Goal: Browse casually: Explore the website without a specific task or goal

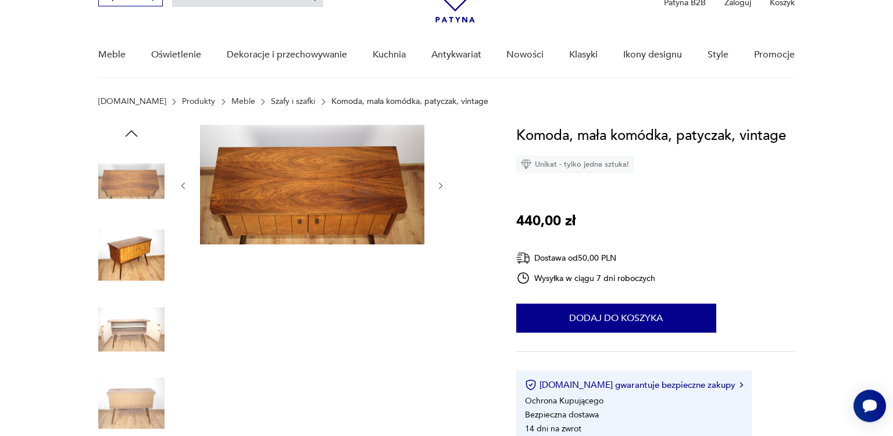
click at [141, 321] on img at bounding box center [131, 329] width 66 height 66
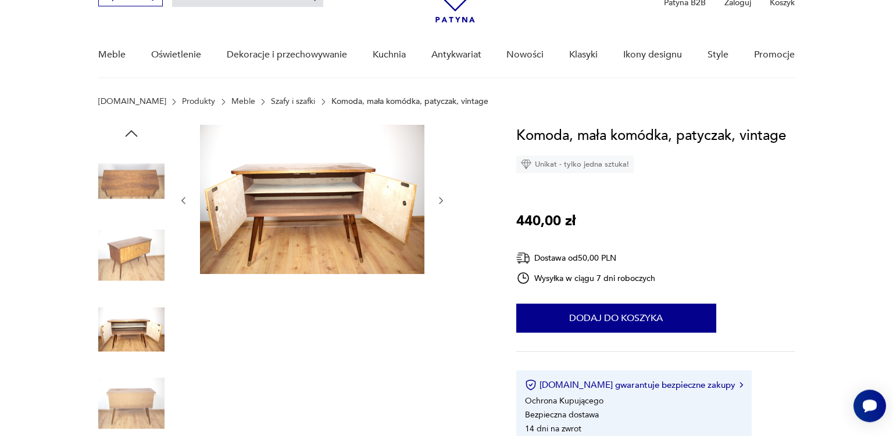
click at [145, 244] on img at bounding box center [131, 256] width 66 height 66
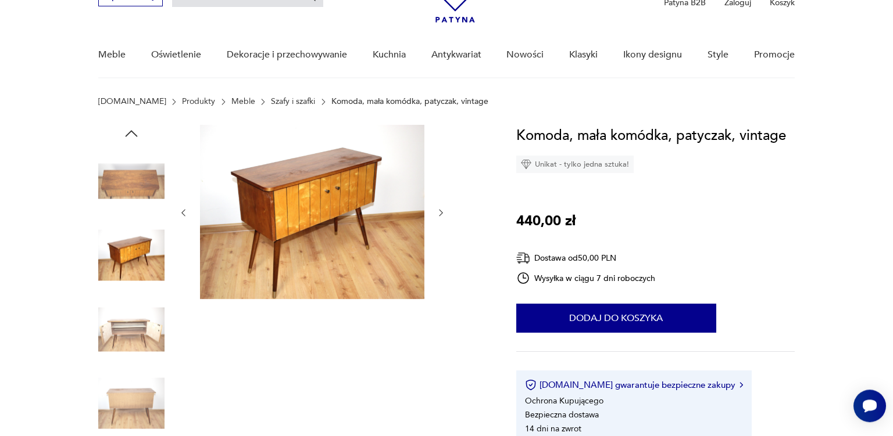
click at [127, 181] on img at bounding box center [131, 181] width 66 height 66
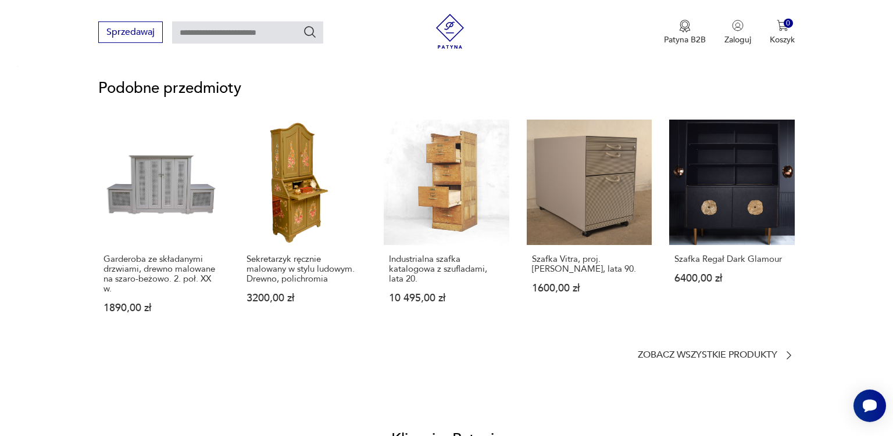
scroll to position [886, 0]
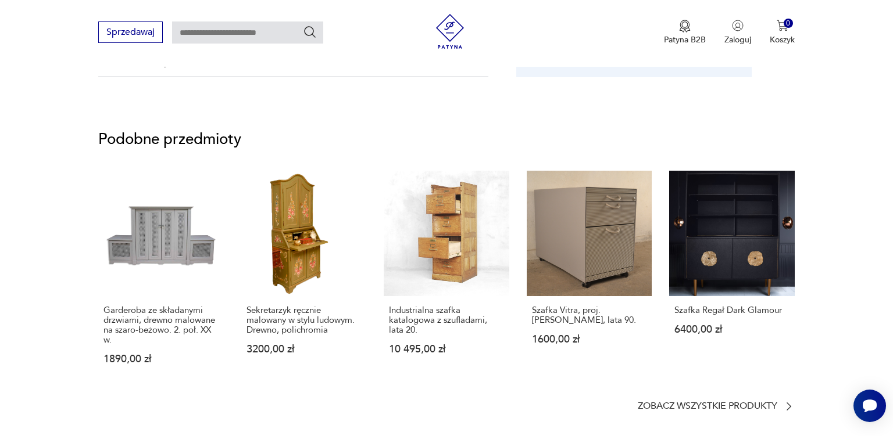
drag, startPoint x: 872, startPoint y: 225, endPoint x: 892, endPoint y: 232, distance: 20.8
click at [892, 232] on html "Cenimy prywatność użytkowników Używamy plików cookie, aby poprawić jakość przeg…" at bounding box center [446, 357] width 893 height 2486
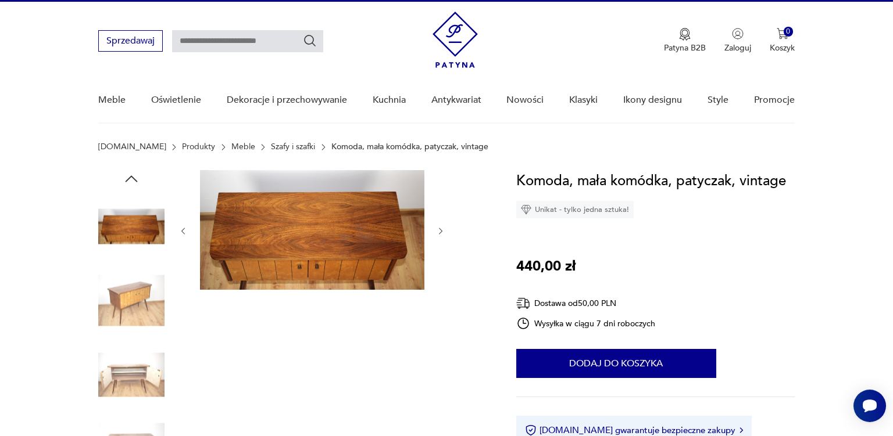
scroll to position [0, 0]
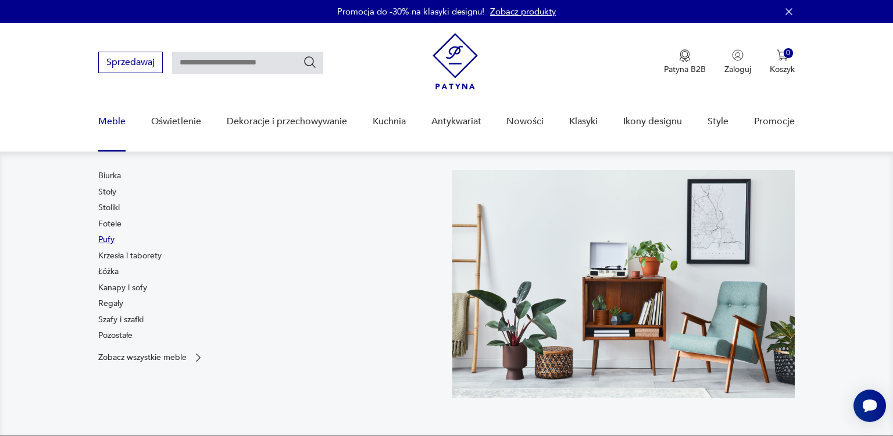
click at [108, 240] on link "Pufy" at bounding box center [106, 240] width 16 height 12
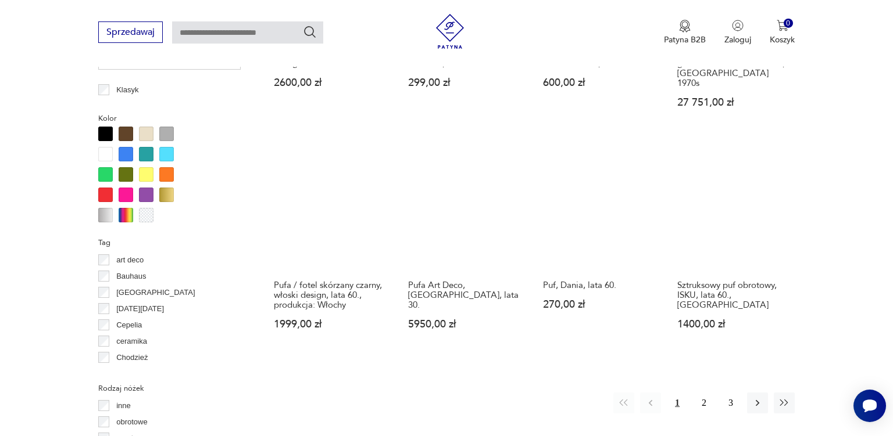
scroll to position [1145, 0]
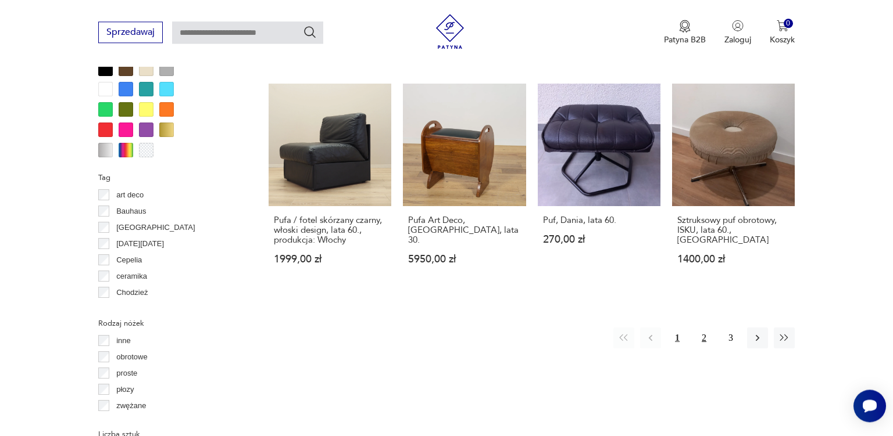
click at [704, 328] on button "2" at bounding box center [703, 338] width 21 height 21
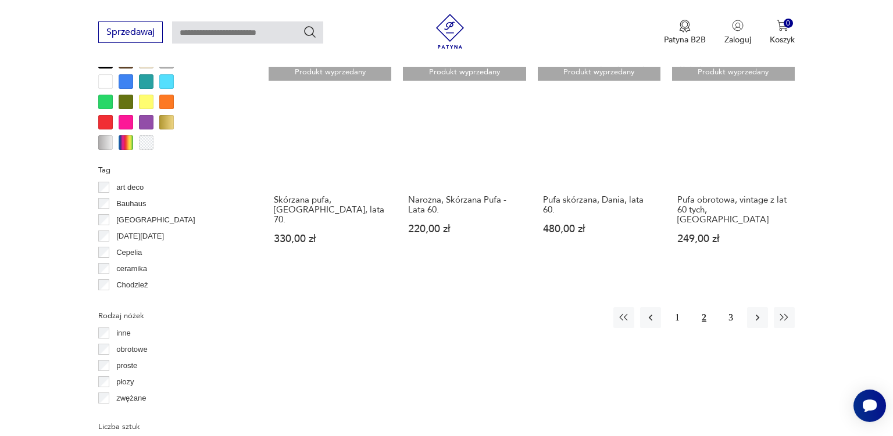
scroll to position [1178, 0]
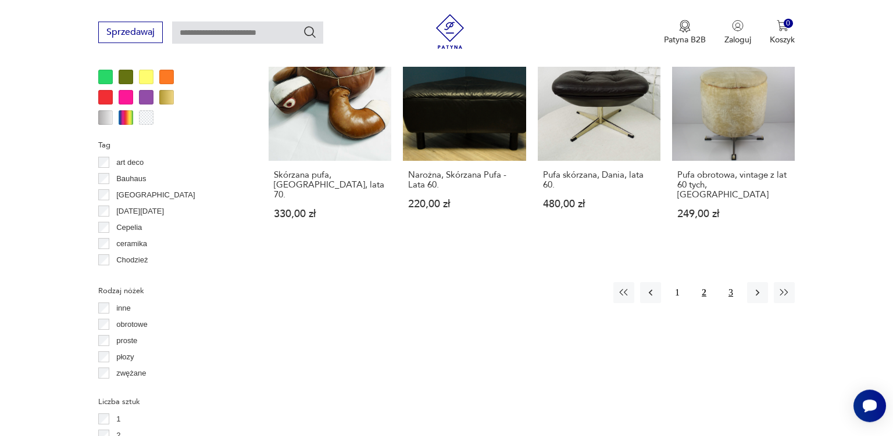
click at [729, 282] on button "3" at bounding box center [730, 292] width 21 height 21
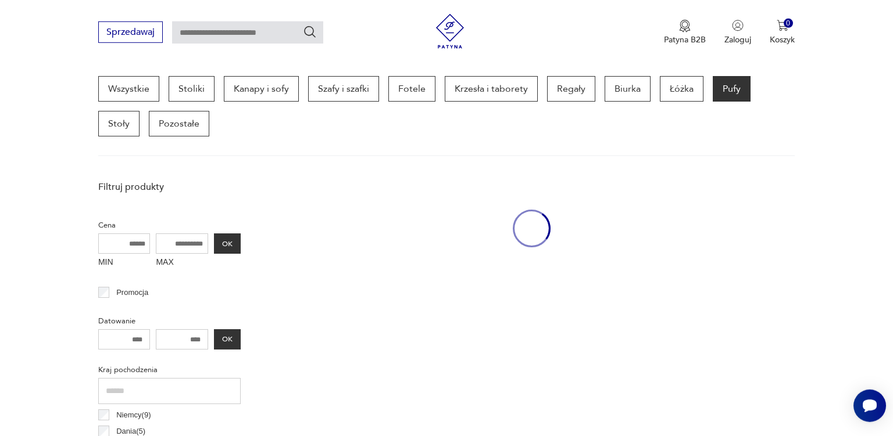
scroll to position [307, 0]
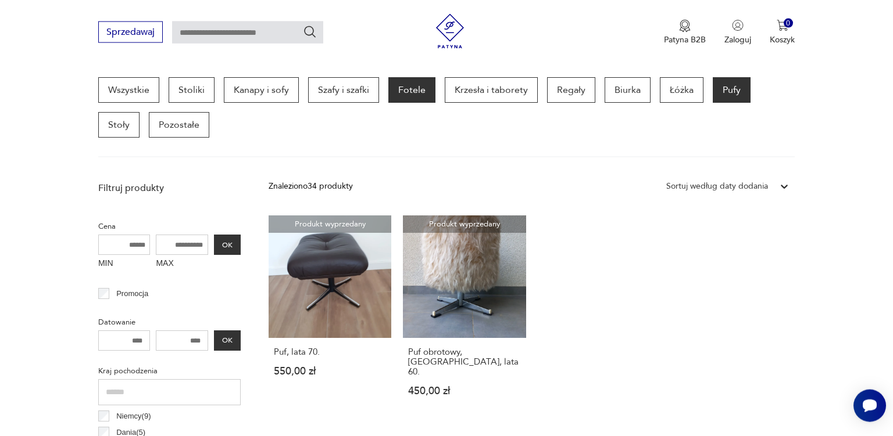
click at [418, 88] on p "Fotele" at bounding box center [411, 90] width 47 height 26
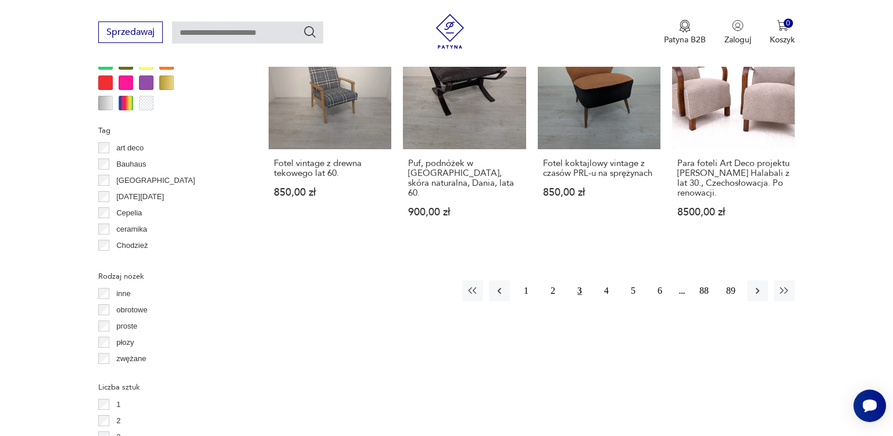
scroll to position [1188, 0]
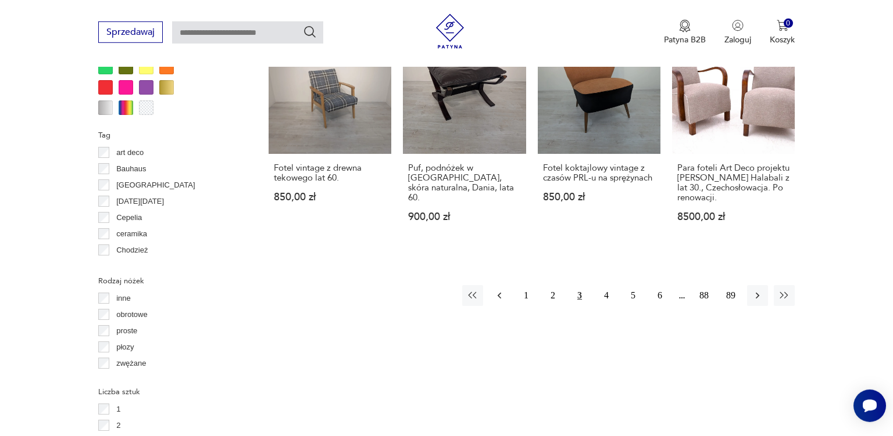
click at [496, 290] on icon "button" at bounding box center [499, 296] width 12 height 12
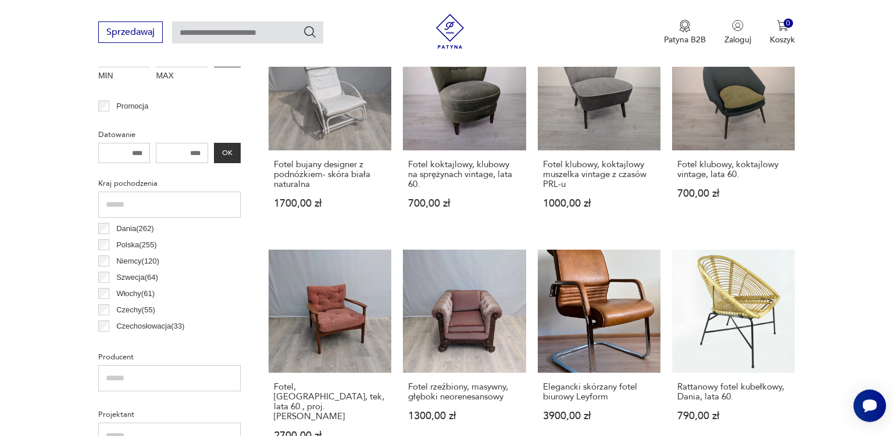
click at [496, 268] on link "Fotel rzeźbiony, masywny, głęboki neorenesansowy 1300,00 zł" at bounding box center [464, 356] width 123 height 213
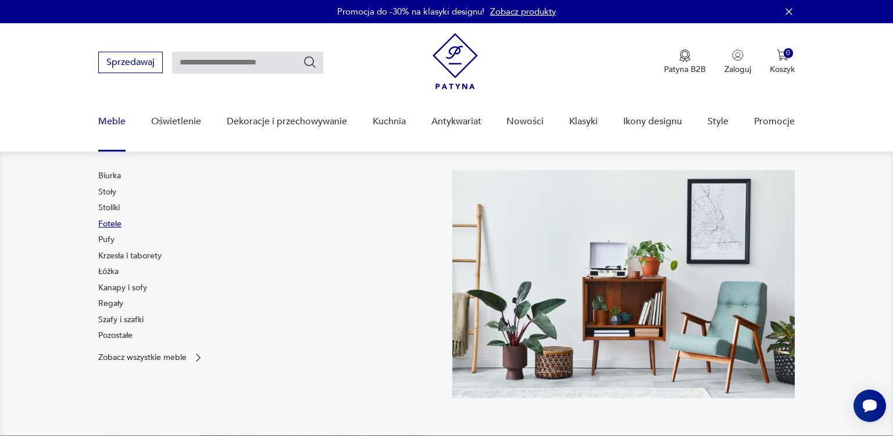
click at [113, 224] on link "Fotele" at bounding box center [109, 225] width 23 height 12
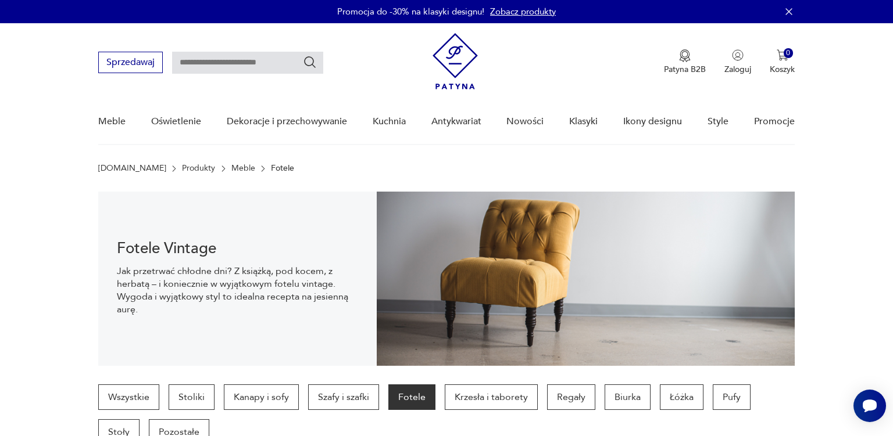
click at [442, 63] on img at bounding box center [454, 61] width 45 height 56
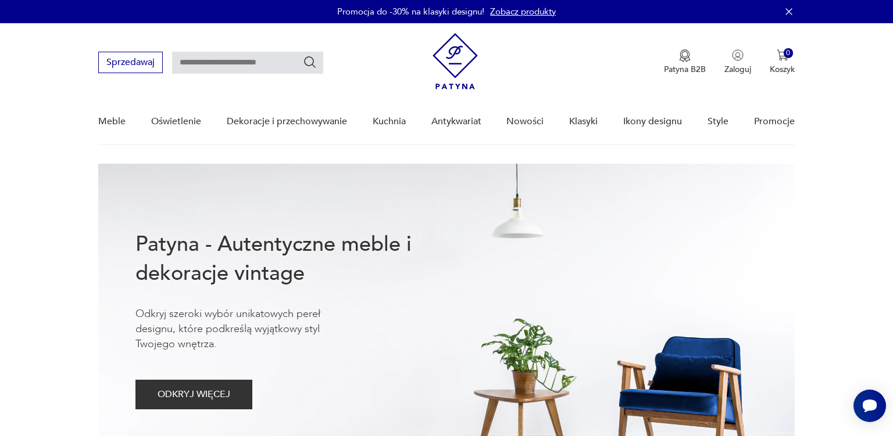
click at [524, 16] on link "Zobacz produkty" at bounding box center [523, 12] width 66 height 12
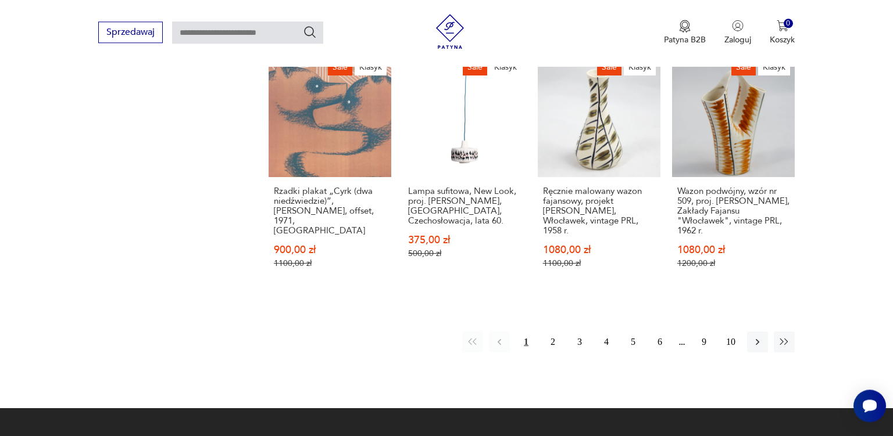
scroll to position [970, 0]
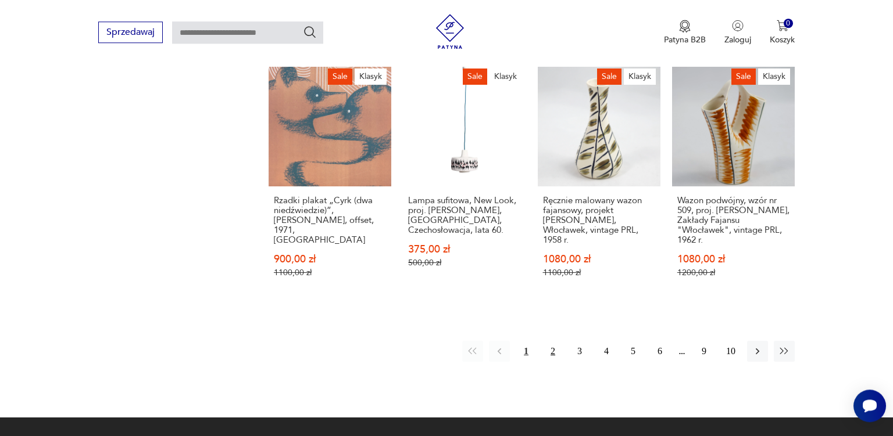
click at [554, 341] on button "2" at bounding box center [552, 351] width 21 height 21
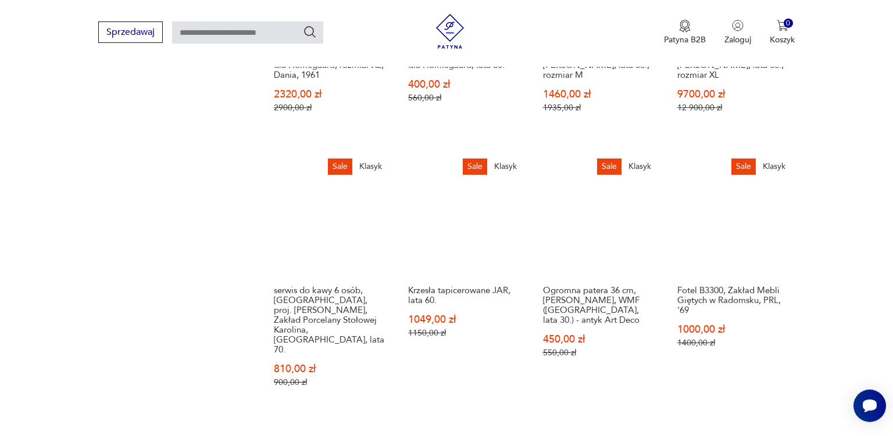
scroll to position [998, 0]
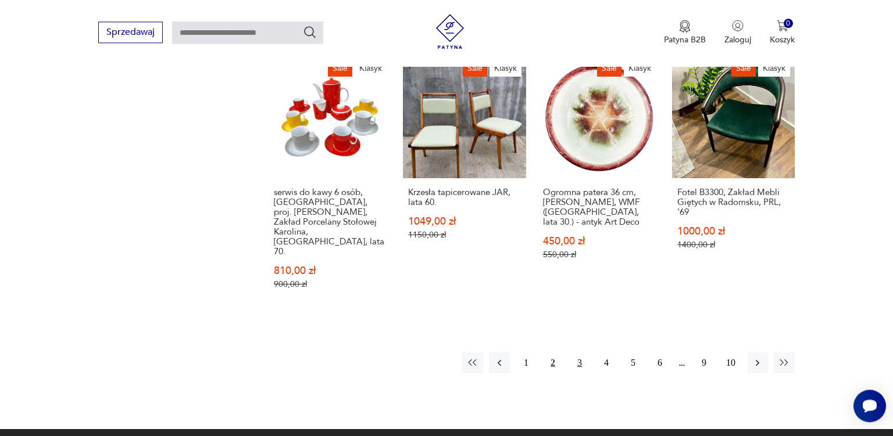
click at [588, 353] on button "3" at bounding box center [579, 363] width 21 height 21
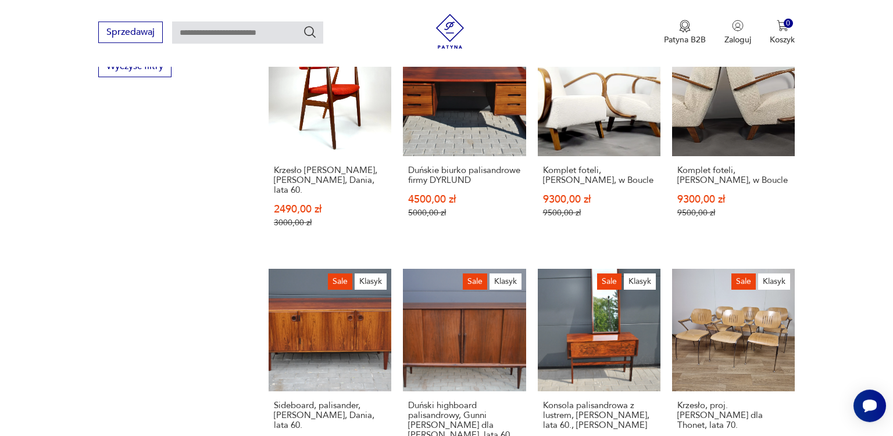
scroll to position [862, 0]
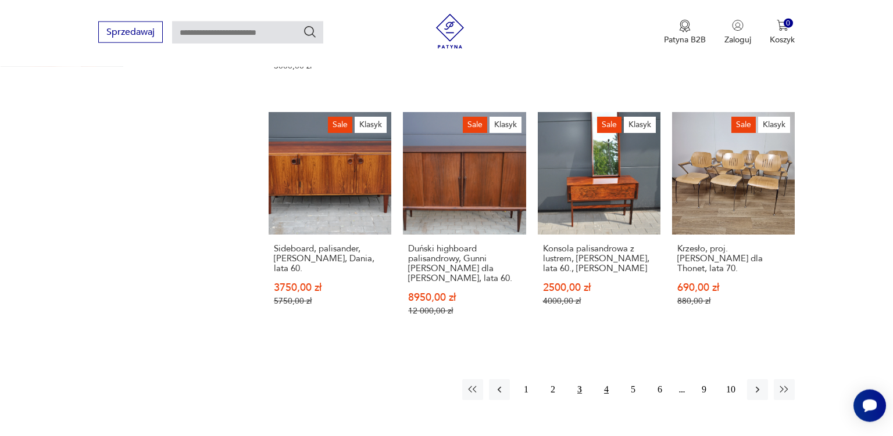
click at [604, 379] on button "4" at bounding box center [606, 389] width 21 height 21
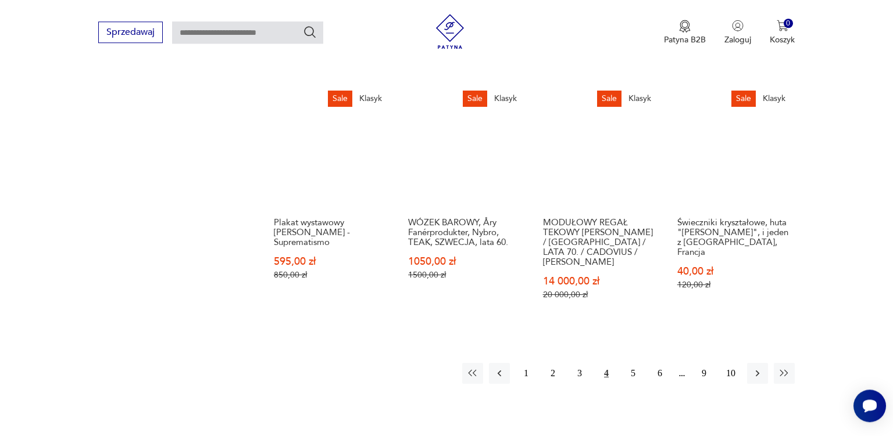
scroll to position [920, 0]
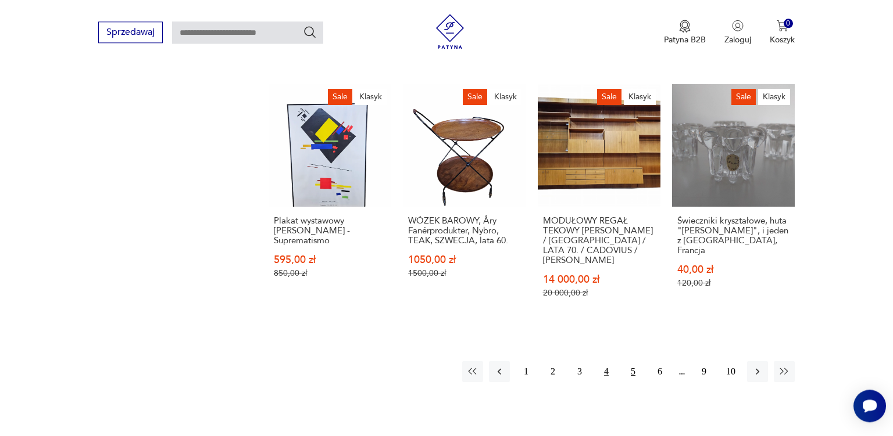
click at [634, 361] on button "5" at bounding box center [632, 371] width 21 height 21
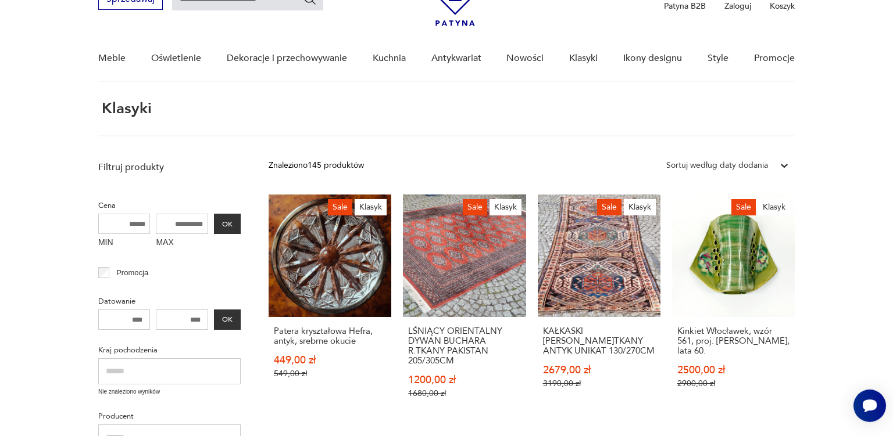
scroll to position [45, 0]
